Goal: Navigation & Orientation: Find specific page/section

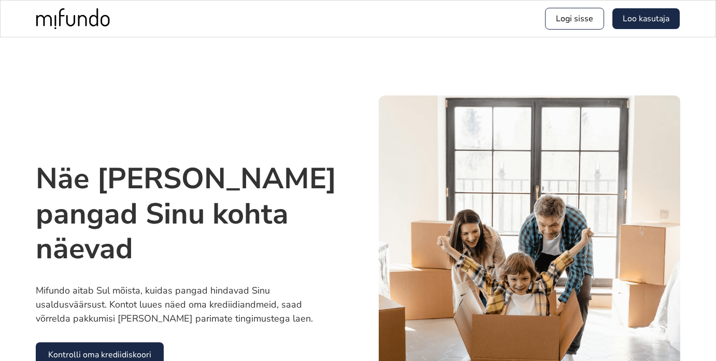
click at [69, 16] on img "home" at bounding box center [73, 18] width 74 height 21
click at [72, 9] on img "home" at bounding box center [73, 18] width 74 height 21
